Goal: Task Accomplishment & Management: Use online tool/utility

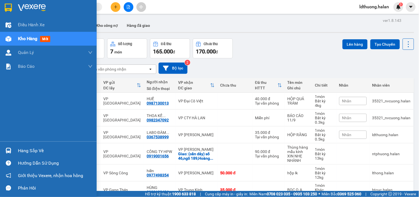
click at [9, 150] on img at bounding box center [9, 151] width 6 height 6
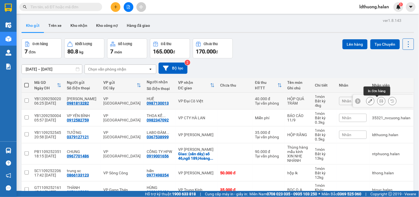
click at [380, 100] on icon at bounding box center [382, 101] width 4 height 4
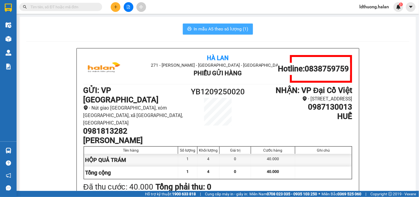
click at [222, 26] on span "In mẫu A5 theo số lượng (1)" at bounding box center [221, 28] width 55 height 7
click at [223, 25] on span "In mẫu A5 theo số lượng (1)" at bounding box center [221, 28] width 55 height 7
